Goal: Consume media (video, audio)

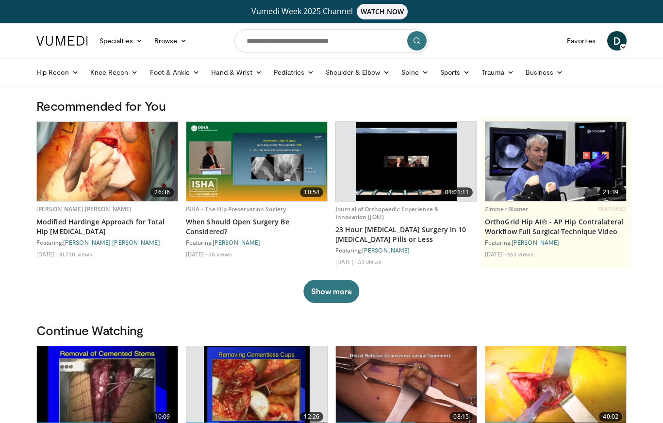
click at [576, 39] on link "Favorites" at bounding box center [581, 40] width 40 height 19
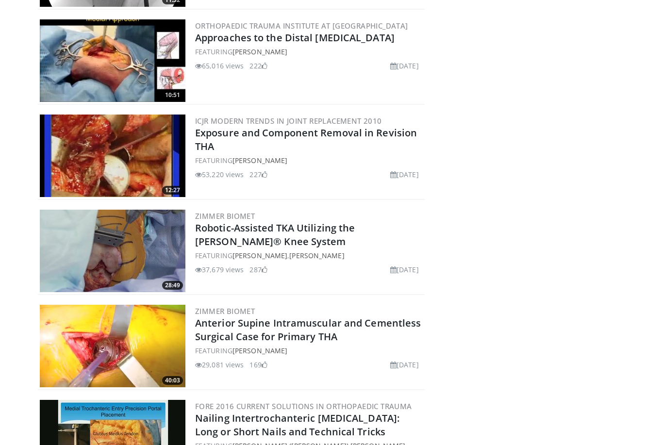
scroll to position [316, 0]
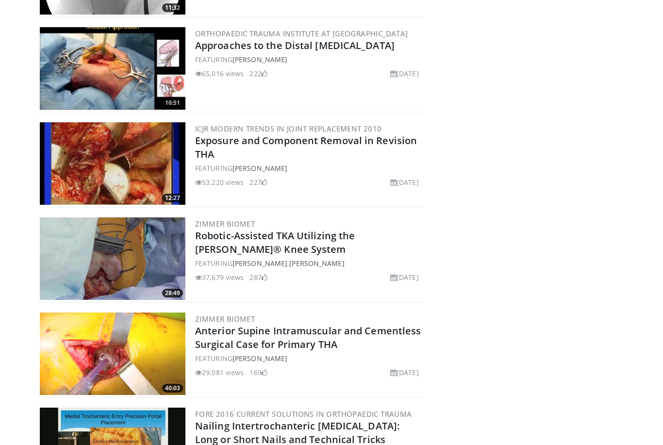
click at [151, 156] on img at bounding box center [113, 163] width 146 height 83
click at [126, 158] on img at bounding box center [113, 163] width 146 height 83
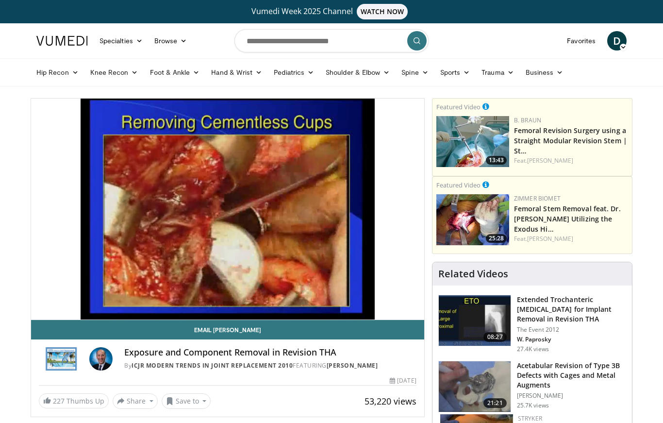
click at [363, 225] on div "10 seconds Tap to unmute" at bounding box center [227, 209] width 393 height 221
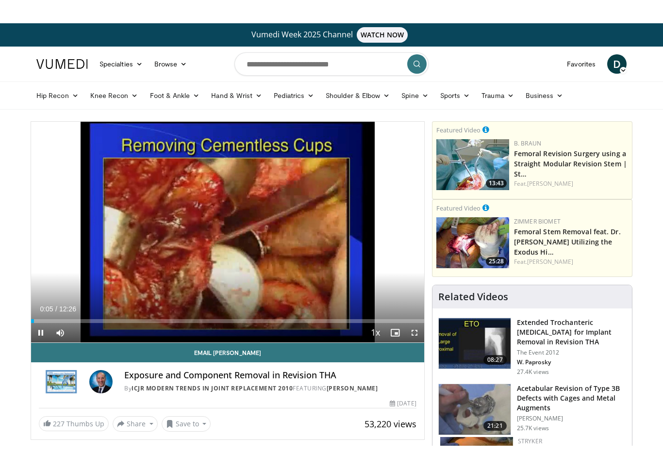
scroll to position [12, 0]
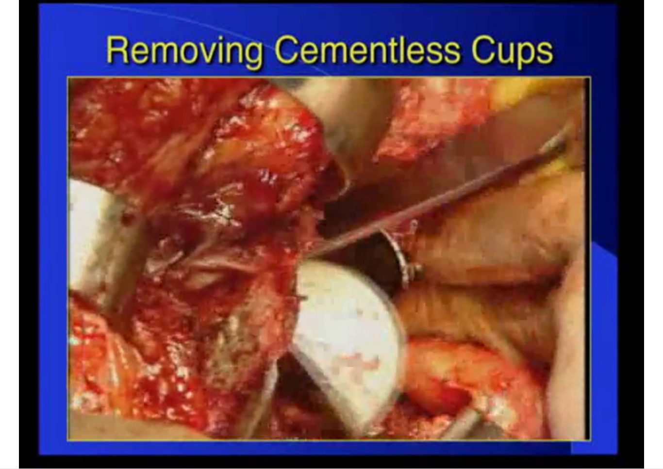
click at [475, 270] on div "10 seconds Tap to unmute" at bounding box center [331, 234] width 663 height 469
click at [123, 273] on div "10 seconds Tap to unmute" at bounding box center [331, 234] width 663 height 469
click at [430, 362] on div "10 seconds Tap to unmute" at bounding box center [331, 234] width 663 height 469
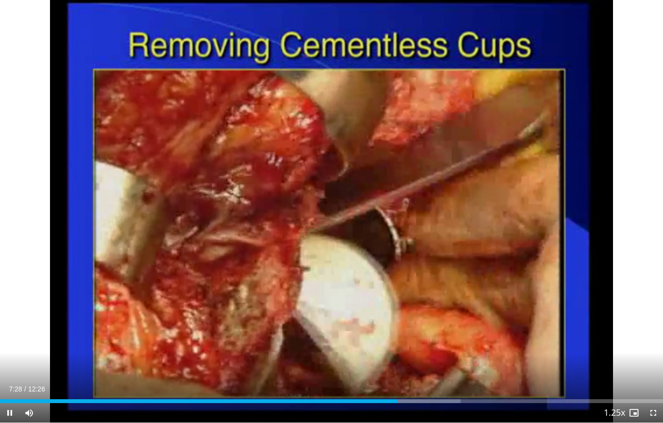
scroll to position [5, 0]
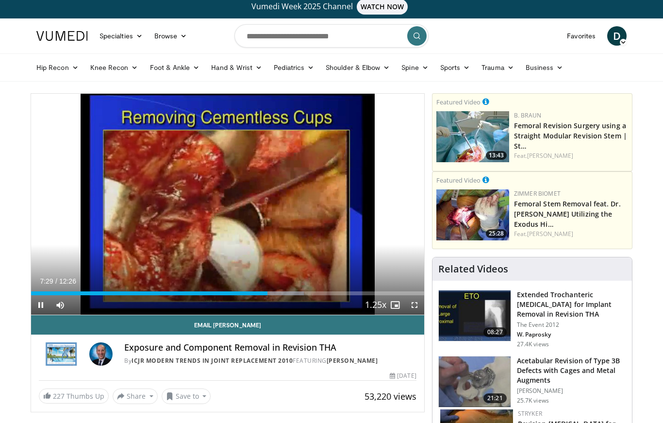
click at [378, 359] on link "[PERSON_NAME]" at bounding box center [352, 360] width 51 height 8
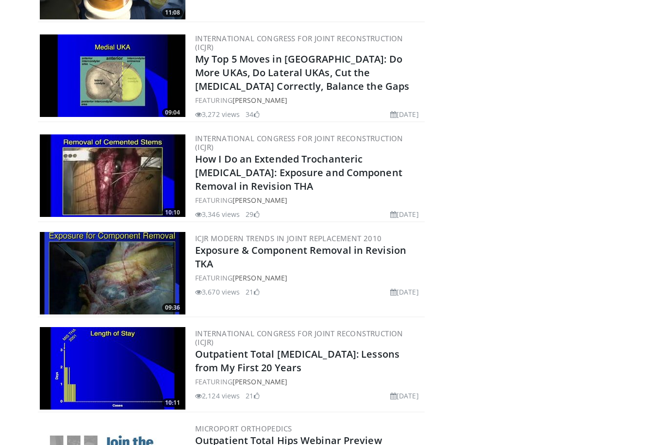
scroll to position [573, 0]
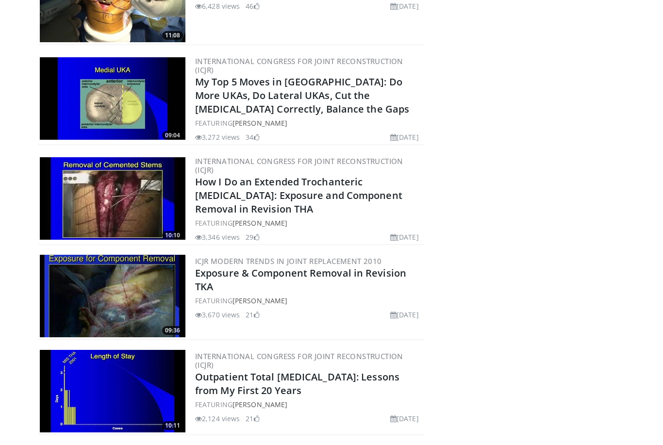
click at [99, 200] on img at bounding box center [113, 199] width 146 height 83
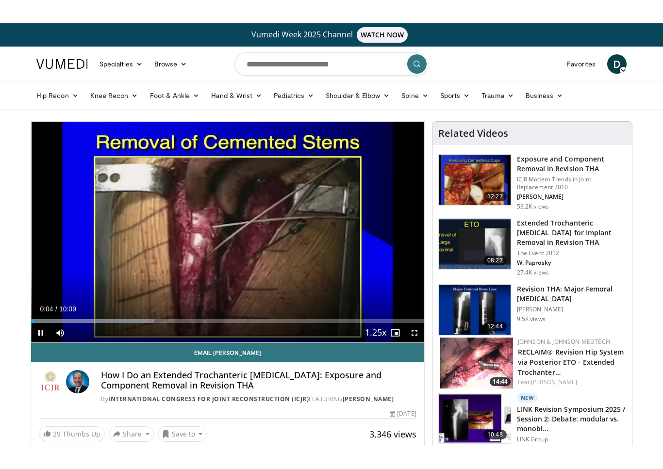
scroll to position [12, 0]
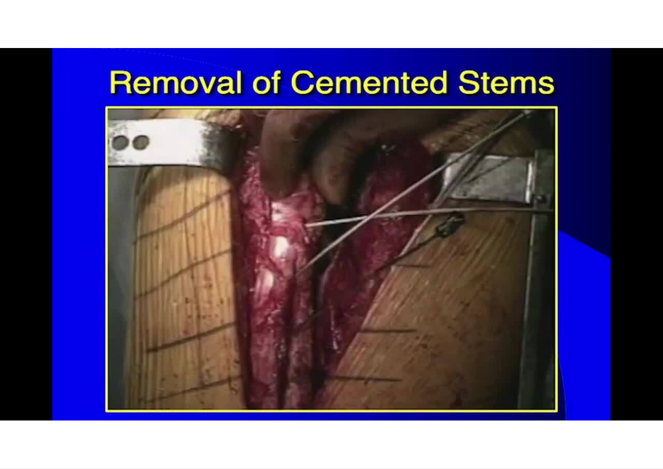
click at [395, 338] on div "10 seconds Tap to unmute" at bounding box center [331, 234] width 663 height 469
click at [530, 309] on div "10 seconds Tap to unmute" at bounding box center [331, 234] width 663 height 469
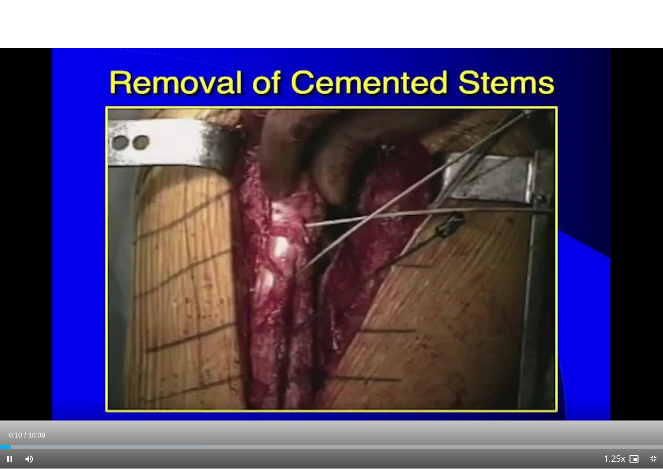
click at [511, 305] on div "10 seconds Tap to unmute" at bounding box center [331, 234] width 663 height 469
click at [504, 331] on div "10 seconds Tap to unmute" at bounding box center [331, 234] width 663 height 469
click at [535, 313] on div "10 seconds Tap to unmute" at bounding box center [331, 234] width 663 height 469
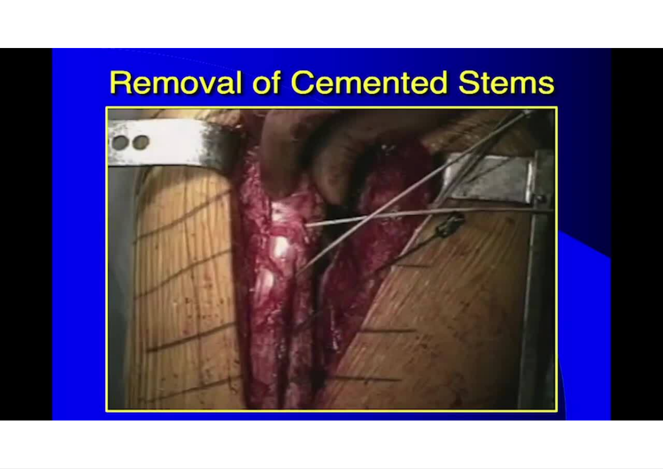
click at [90, 348] on div "10 seconds Tap to unmute" at bounding box center [331, 234] width 663 height 469
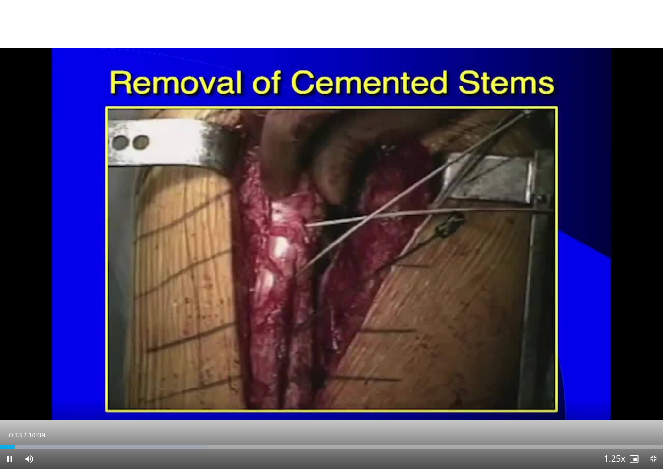
click at [113, 377] on div "10 seconds Tap to unmute" at bounding box center [331, 234] width 663 height 469
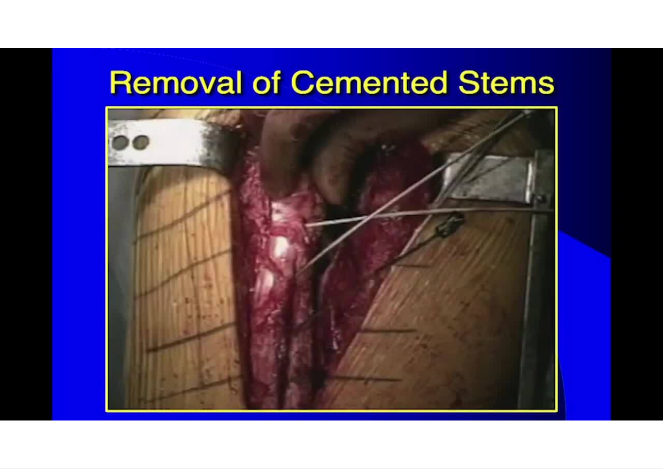
click at [377, 153] on div "10 seconds Tap to unmute" at bounding box center [331, 234] width 663 height 469
click at [379, 169] on div "10 seconds Tap to unmute" at bounding box center [331, 234] width 663 height 469
click at [343, 363] on div "10 seconds Tap to unmute" at bounding box center [331, 234] width 663 height 469
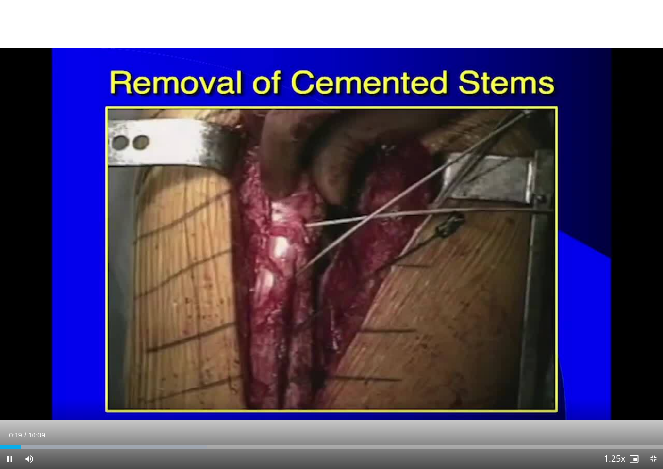
click at [502, 206] on div "10 seconds Tap to unmute" at bounding box center [331, 234] width 663 height 469
click at [527, 216] on div "10 seconds Tap to unmute" at bounding box center [331, 234] width 663 height 469
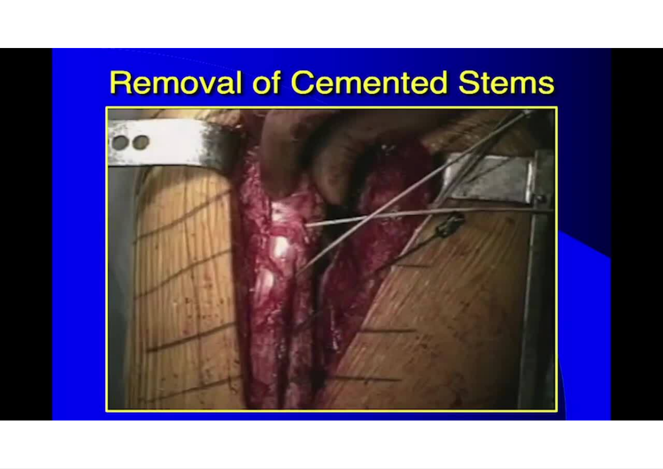
click at [526, 228] on div "10 seconds Tap to unmute" at bounding box center [331, 234] width 663 height 469
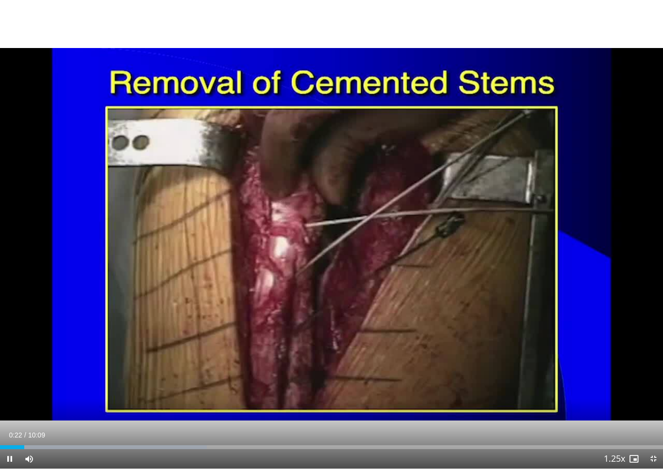
click at [404, 260] on div "10 seconds Tap to unmute" at bounding box center [331, 234] width 663 height 469
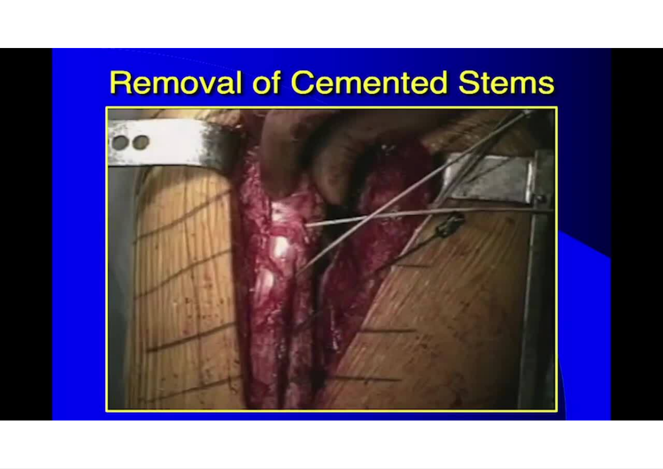
click at [56, 355] on div "10 seconds Tap to unmute" at bounding box center [331, 234] width 663 height 469
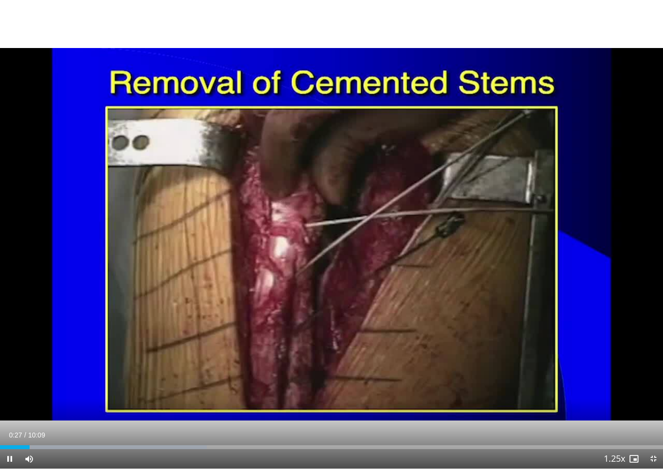
click at [325, 227] on div "10 seconds Tap to unmute" at bounding box center [331, 234] width 663 height 469
click at [308, 255] on div "10 seconds Tap to unmute" at bounding box center [331, 234] width 663 height 469
click at [413, 247] on div "10 seconds Tap to unmute" at bounding box center [331, 234] width 663 height 469
click at [34, 397] on div "10 seconds Tap to unmute" at bounding box center [331, 234] width 663 height 469
click at [32, 422] on div "Progress Bar" at bounding box center [20, 448] width 40 height 4
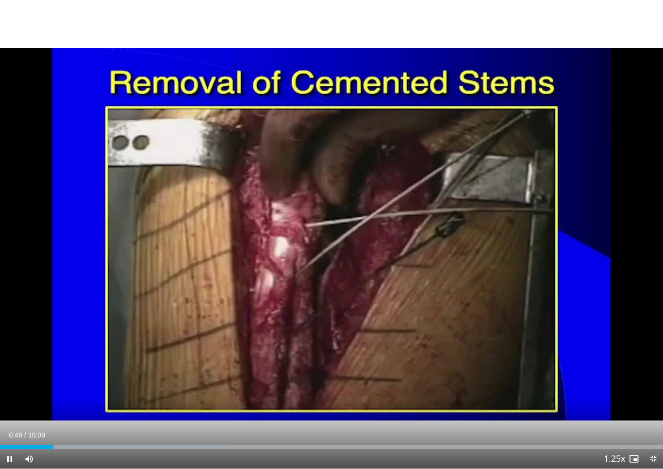
click at [50, 422] on div "Progress Bar" at bounding box center [26, 448] width 53 height 4
click at [44, 422] on div "Loaded : 37.78%" at bounding box center [331, 444] width 663 height 9
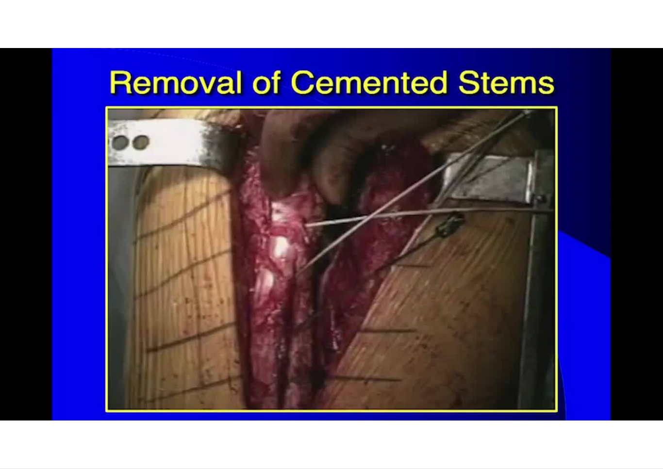
click at [62, 422] on div "Progress Bar" at bounding box center [134, 467] width 233 height 4
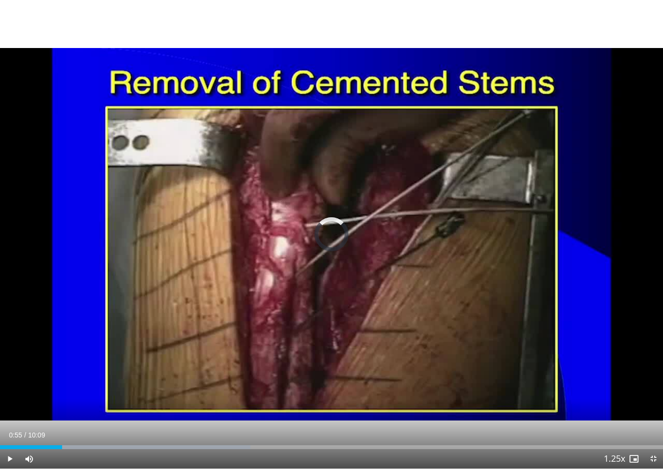
click at [60, 422] on div "Progress Bar" at bounding box center [31, 448] width 62 height 4
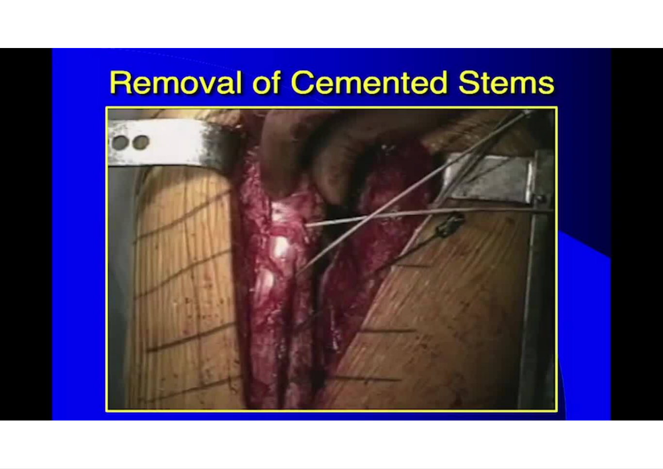
click at [385, 271] on div "10 seconds Tap to unmute" at bounding box center [331, 234] width 663 height 469
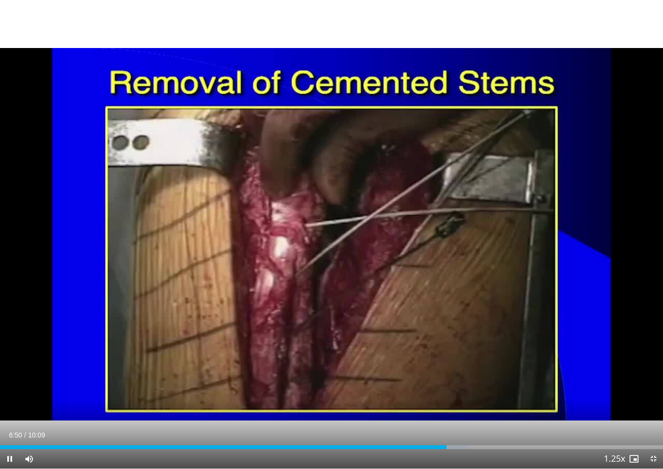
click at [13, 422] on span "Video Player" at bounding box center [9, 459] width 19 height 19
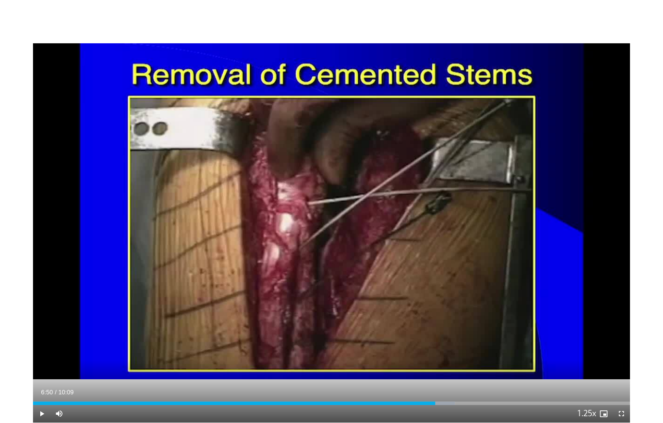
scroll to position [0, 0]
